Goal: Task Accomplishment & Management: Manage account settings

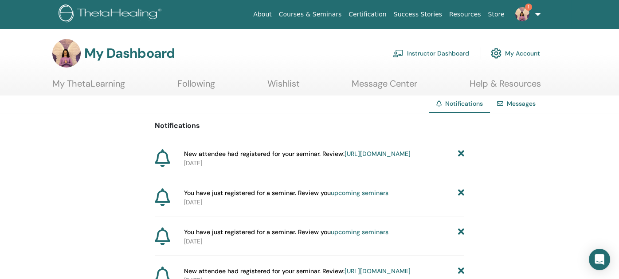
click at [345, 158] on link "[URL][DOMAIN_NAME]" at bounding box center [378, 154] width 66 height 8
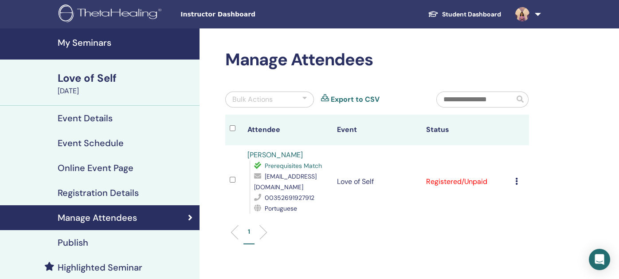
click at [276, 152] on link "Caro Ribeiro" at bounding box center [275, 154] width 55 height 9
click at [83, 118] on h4 "Event Details" at bounding box center [85, 118] width 55 height 11
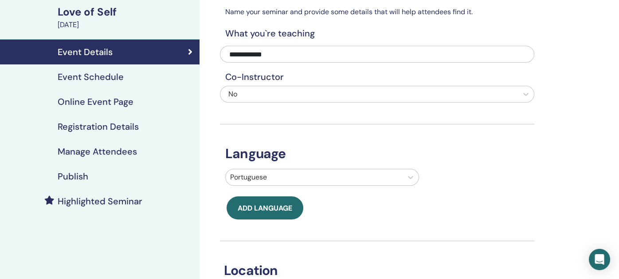
scroll to position [89, 0]
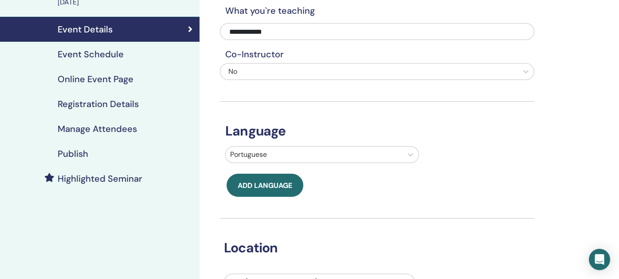
click at [72, 151] on h4 "Publish" at bounding box center [73, 153] width 31 height 11
